Goal: Task Accomplishment & Management: Manage account settings

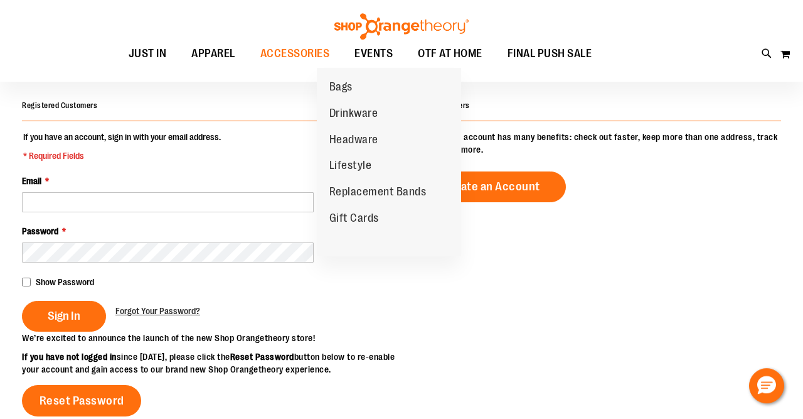
scroll to position [88, 0]
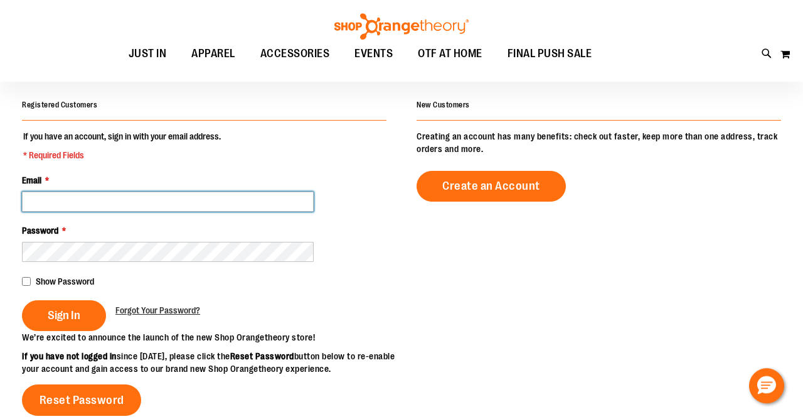
click at [111, 194] on input "Email *" at bounding box center [168, 201] width 292 height 20
type input "**********"
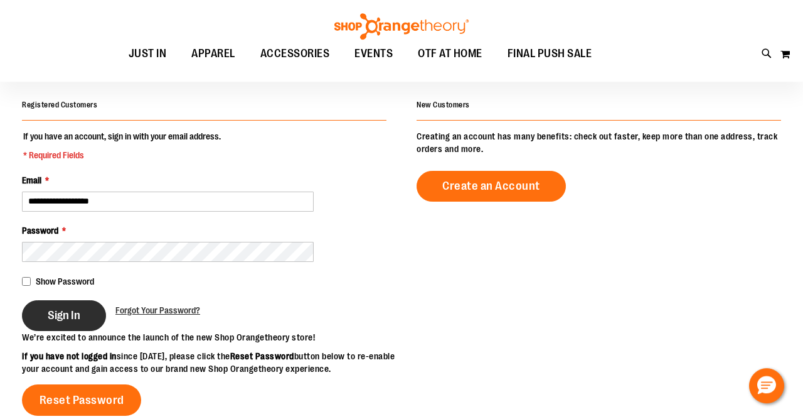
click at [42, 319] on button "Sign In" at bounding box center [64, 315] width 84 height 31
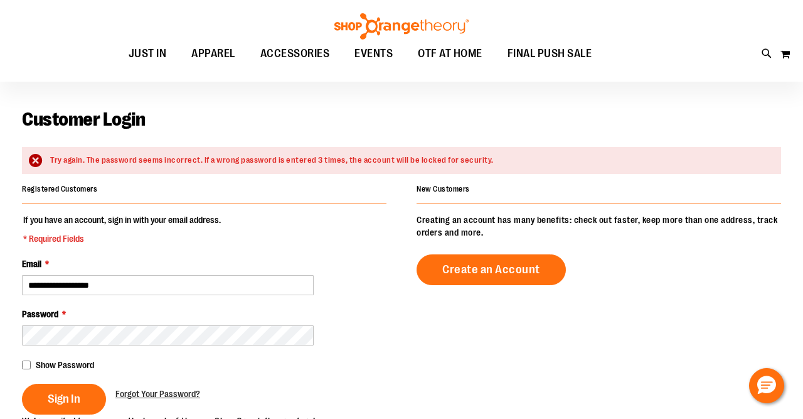
scroll to position [58, 0]
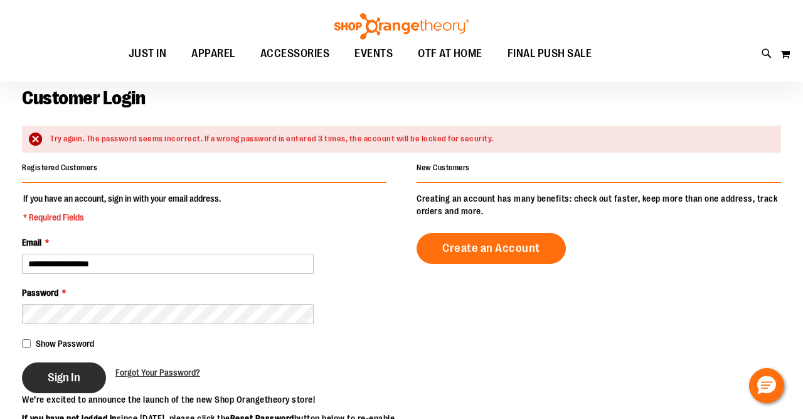
click at [80, 385] on button "Sign In" at bounding box center [64, 377] width 84 height 31
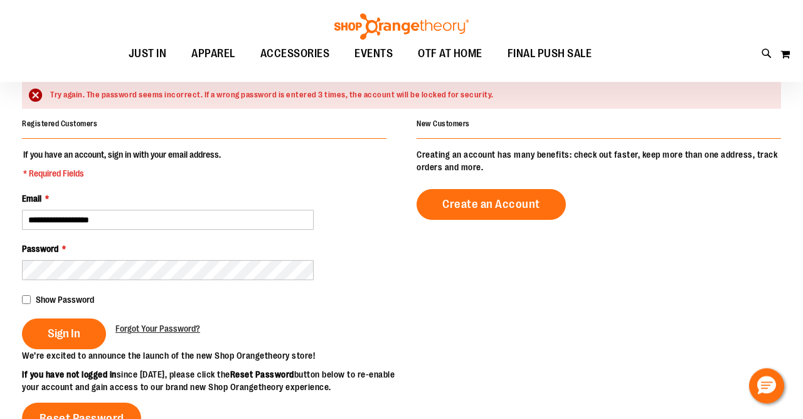
scroll to position [150, 0]
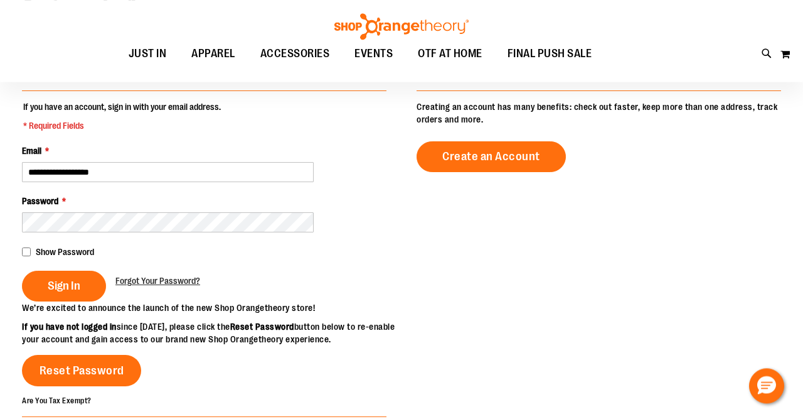
click at [31, 256] on div "Show Password" at bounding box center [204, 251] width 365 height 13
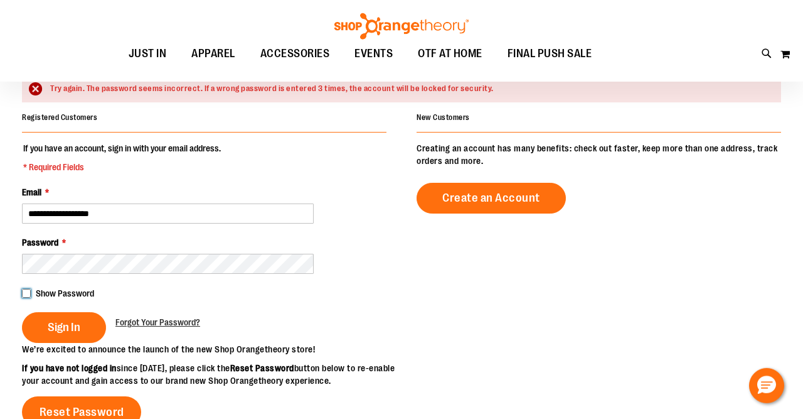
scroll to position [111, 0]
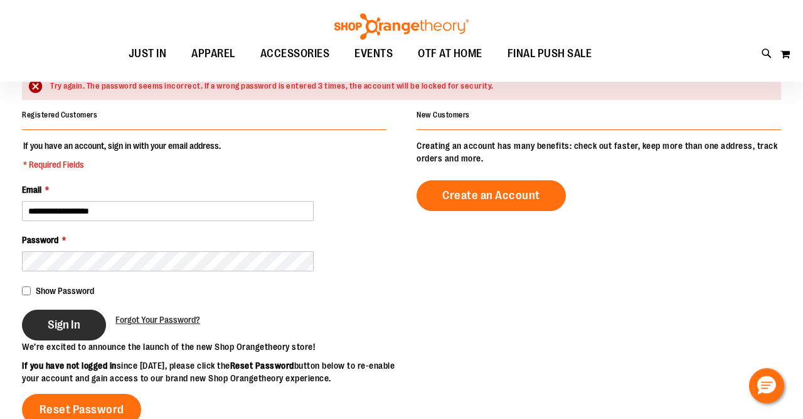
click at [33, 319] on button "Sign In" at bounding box center [64, 324] width 84 height 31
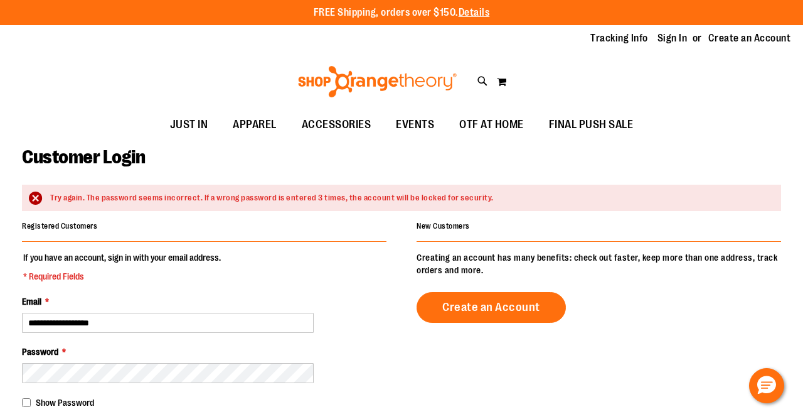
click at [247, 235] on div "Registered Customers" at bounding box center [204, 229] width 365 height 24
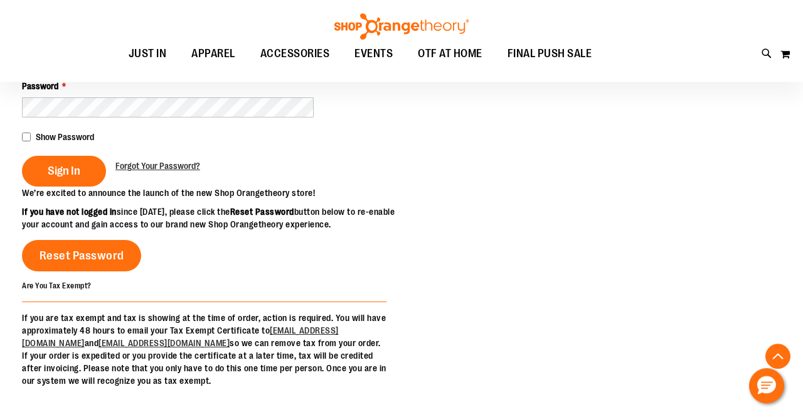
scroll to position [261, 0]
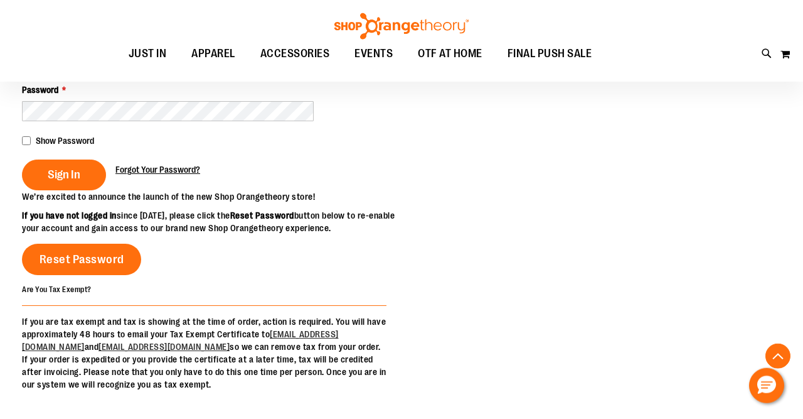
click at [176, 166] on span "Forgot Your Password?" at bounding box center [157, 169] width 85 height 10
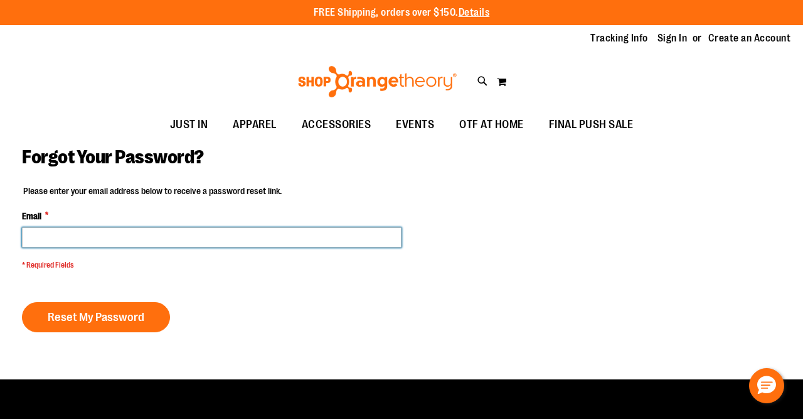
click at [138, 242] on input "Email *" at bounding box center [212, 237] width 380 height 20
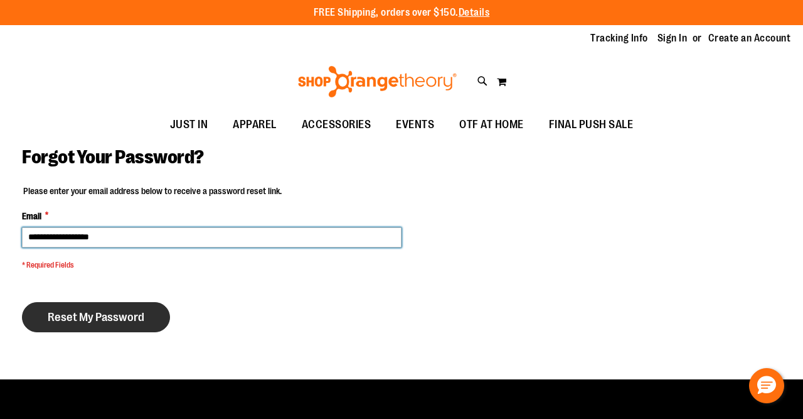
type input "**********"
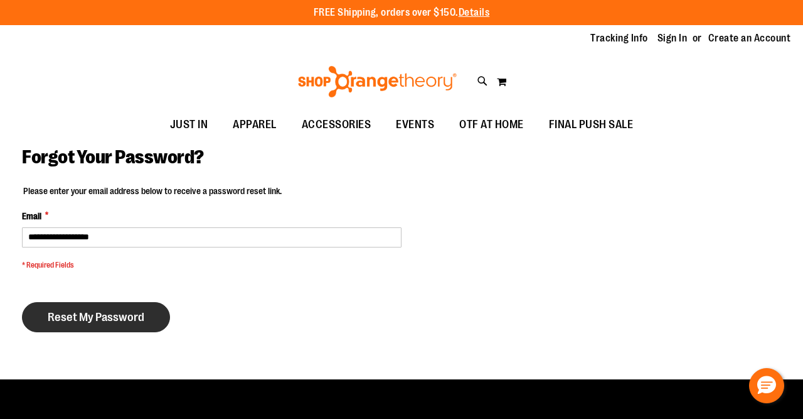
click at [99, 309] on button "Reset My Password" at bounding box center [96, 317] width 148 height 30
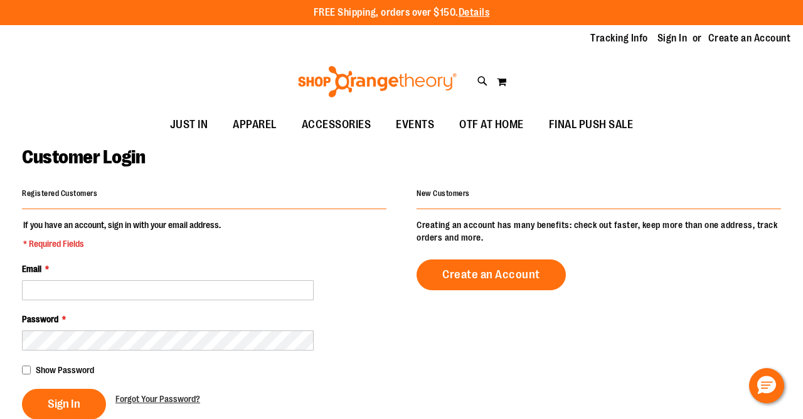
click at [21, 1] on div "FREE Shipping, orders over $150. Details To order the Spring Dri Tri event bund…" at bounding box center [401, 12] width 803 height 25
